Goal: Information Seeking & Learning: Learn about a topic

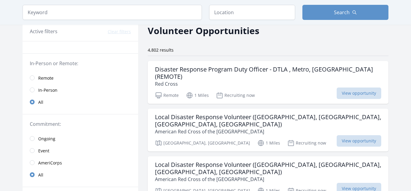
scroll to position [28, 0]
click at [33, 77] on input "radio" at bounding box center [32, 77] width 5 height 5
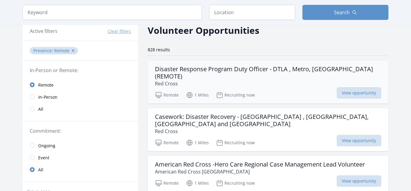
click at [304, 72] on h3 "Disaster Response Program Duty Officer - DTLA , Metro, [GEOGRAPHIC_DATA] (REMOT…" at bounding box center [268, 72] width 226 height 14
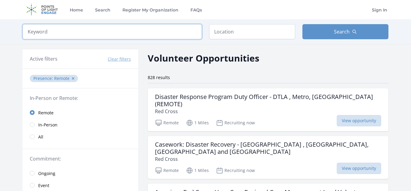
click at [171, 30] on input "search" at bounding box center [112, 31] width 179 height 15
type input "online"
click button "submit" at bounding box center [0, 0] width 0 height 0
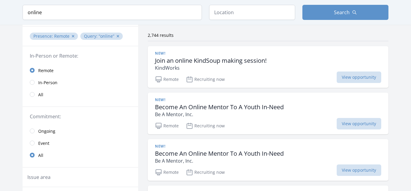
scroll to position [41, 0]
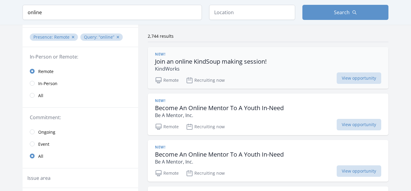
click at [301, 61] on div "New! Join an online KindSoup making session! KindWorks" at bounding box center [268, 62] width 226 height 20
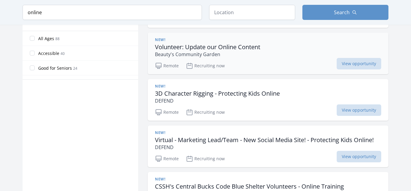
scroll to position [336, 0]
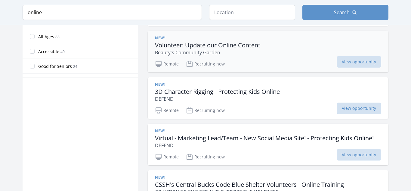
click at [314, 98] on div "New! 3D Character Rigging - Protecting Kids Online DEFEND" at bounding box center [268, 92] width 226 height 20
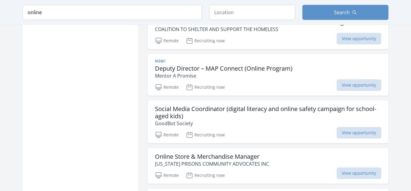
scroll to position [501, 0]
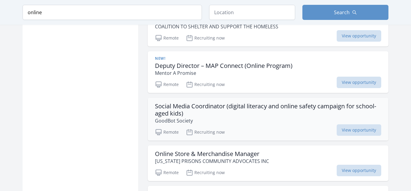
click at [308, 117] on p "GoodBot Society" at bounding box center [268, 120] width 226 height 7
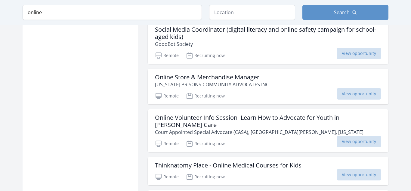
scroll to position [578, 0]
click at [314, 91] on div "Remote Recruiting now View opportunity" at bounding box center [268, 94] width 226 height 9
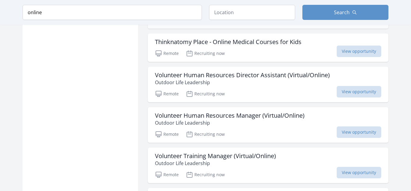
scroll to position [701, 0]
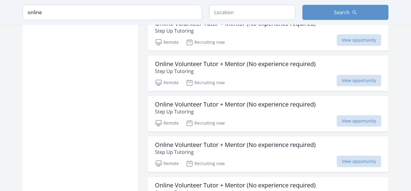
scroll to position [915, 0]
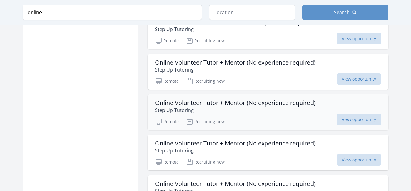
click at [318, 116] on div "Remote Recruiting now View opportunity" at bounding box center [268, 120] width 226 height 9
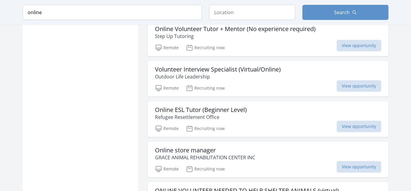
scroll to position [1312, 0]
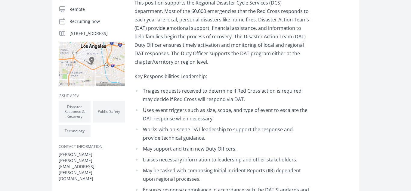
scroll to position [148, 0]
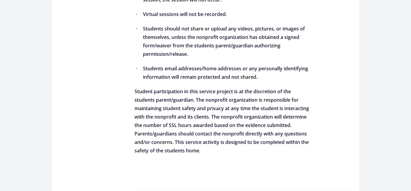
scroll to position [407, 0]
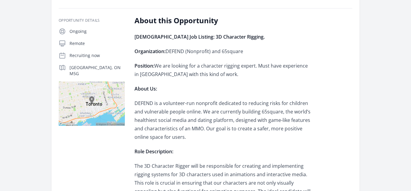
scroll to position [110, 0]
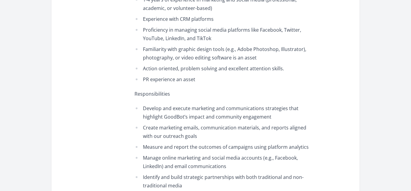
scroll to position [434, 0]
drag, startPoint x: 59, startPoint y: 79, endPoint x: 3, endPoint y: -11, distance: 106.3
click at [3, 0] on html "Home Search Register My Organization FAQs Sign In" at bounding box center [205, 113] width 411 height 1094
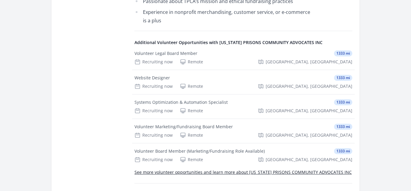
scroll to position [522, 0]
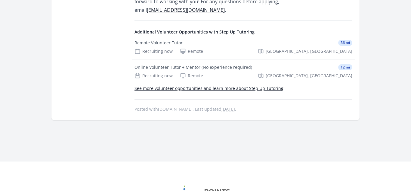
scroll to position [469, 0]
